Goal: Navigation & Orientation: Go to known website

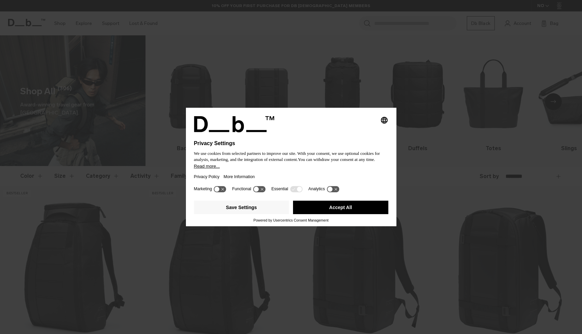
click at [344, 212] on button "Accept All" at bounding box center [340, 207] width 95 height 13
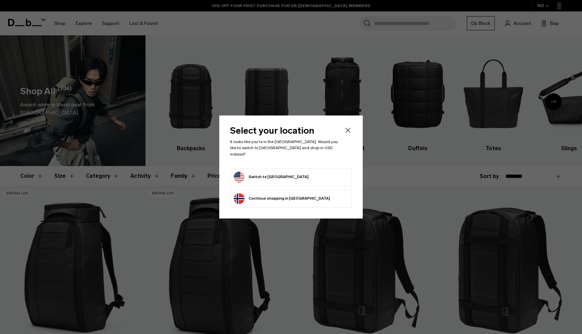
click at [327, 172] on form "Switch to [GEOGRAPHIC_DATA]" at bounding box center [291, 177] width 115 height 11
click at [349, 132] on icon "Close" at bounding box center [348, 130] width 8 height 8
